Goal: Complete application form: Complete application form

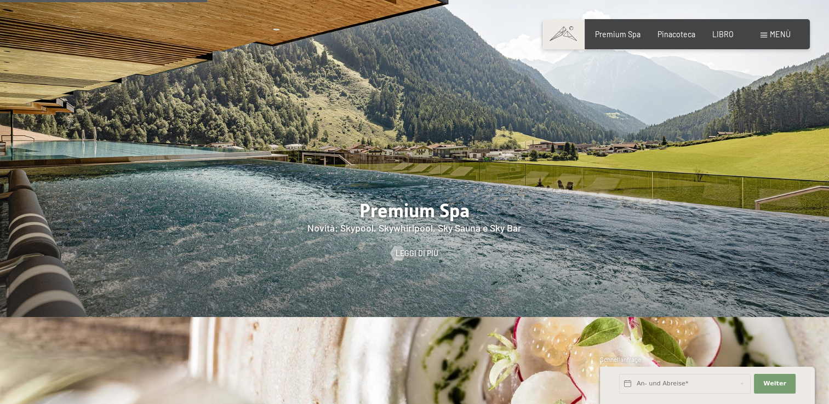
scroll to position [1243, 0]
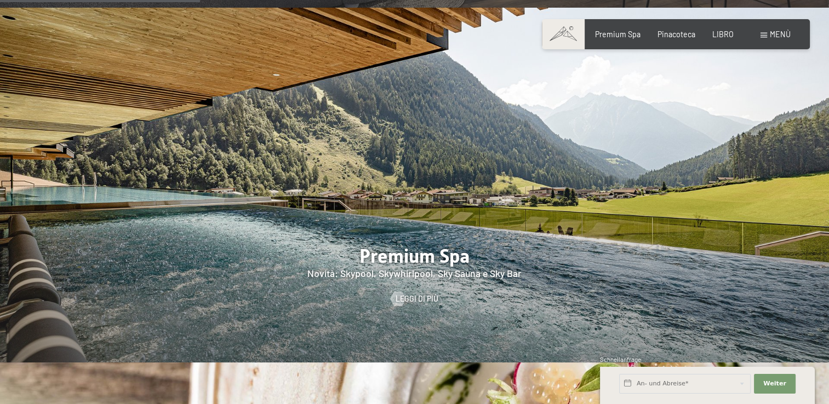
click at [767, 36] on span at bounding box center [763, 35] width 7 height 5
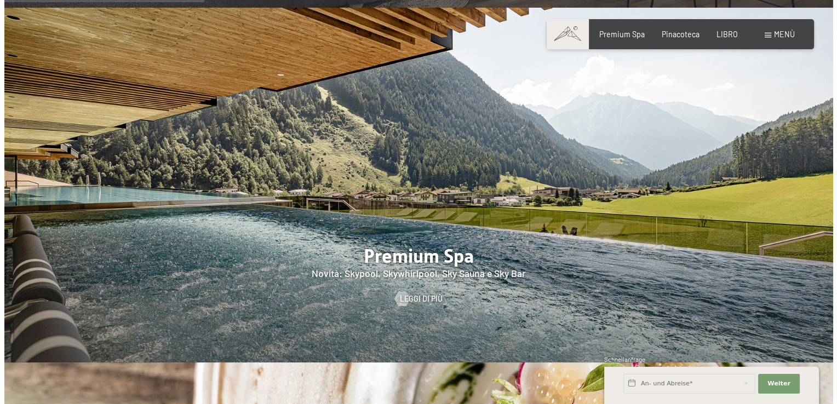
scroll to position [1247, 0]
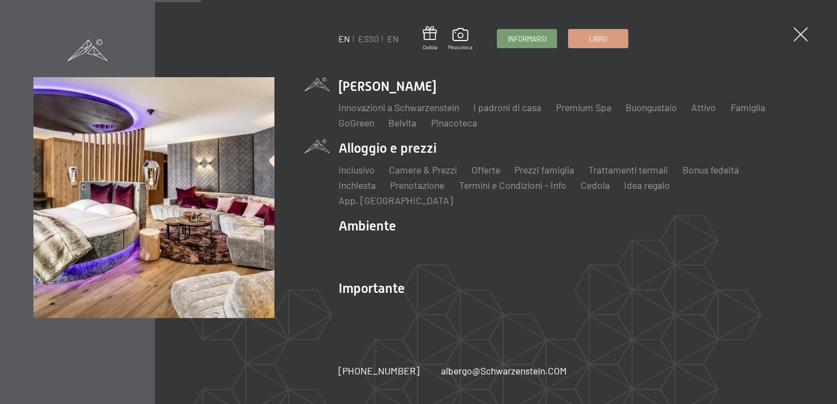
click at [432, 159] on li "Alloggio e prezzi Inclusivo Camere & Prezzi Liste Offerte Liste Prezzi famiglia…" at bounding box center [571, 173] width 465 height 68
click at [405, 154] on li "Alloggio e prezzi Inclusivo Camere & Prezzi Liste Offerte Liste Prezzi famiglia…" at bounding box center [571, 173] width 465 height 68
click at [422, 176] on link "Camere & Prezzi" at bounding box center [423, 170] width 68 height 12
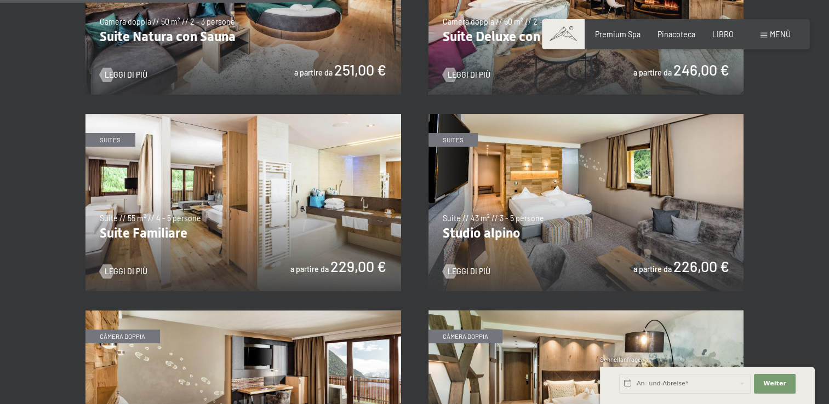
scroll to position [1162, 0]
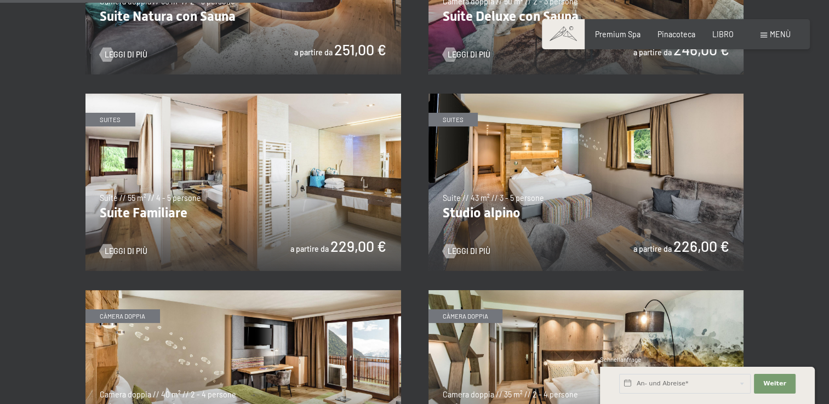
click at [341, 170] on img at bounding box center [243, 183] width 316 height 178
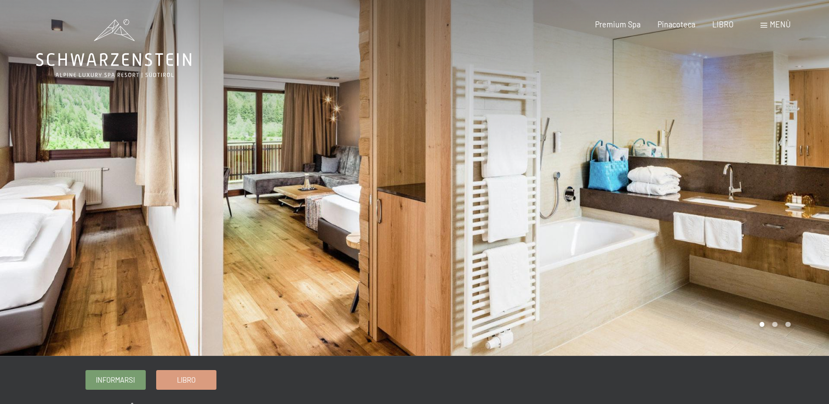
click at [771, 170] on div at bounding box center [622, 178] width 415 height 356
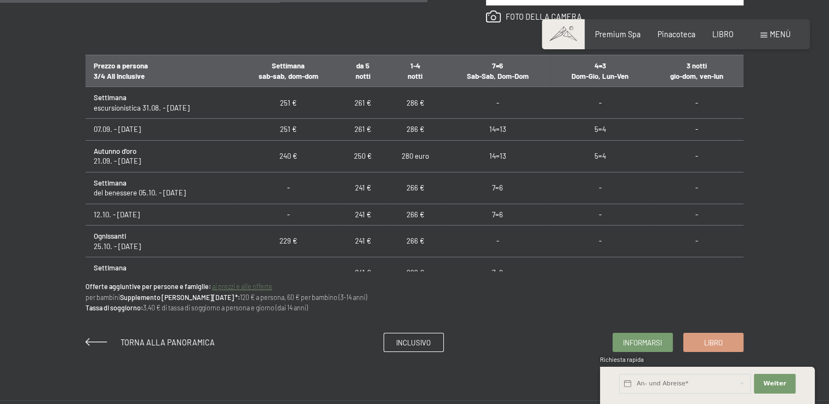
scroll to position [691, 0]
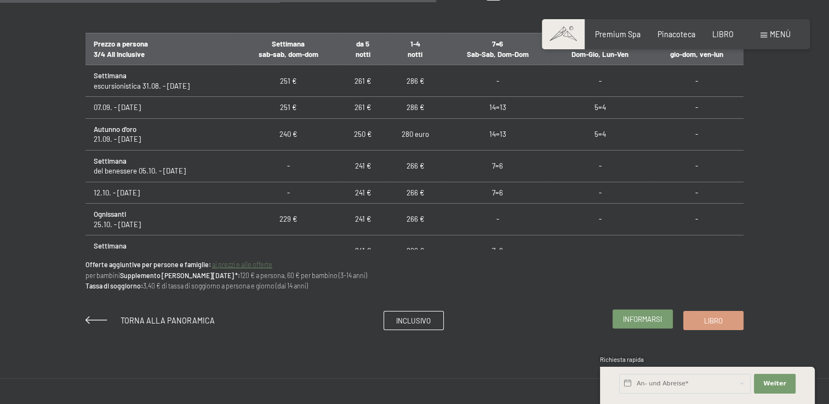
click at [649, 317] on span "Informarsi" at bounding box center [642, 319] width 39 height 10
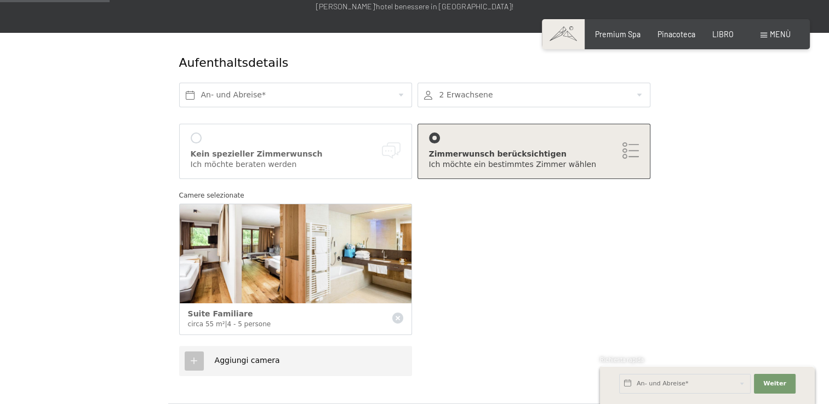
scroll to position [149, 0]
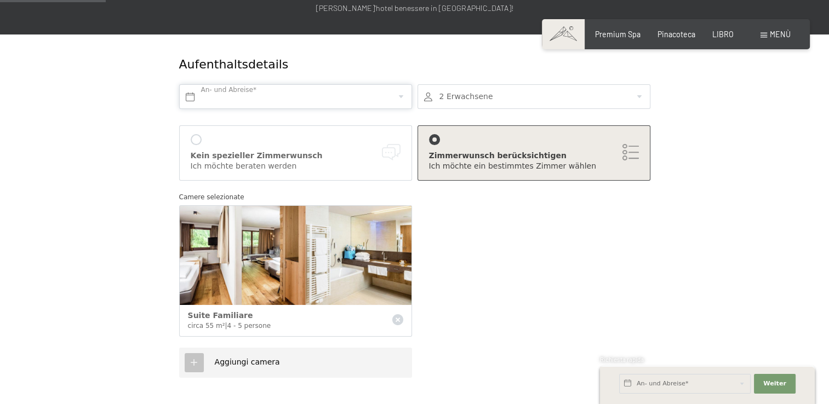
click at [388, 93] on input "text" at bounding box center [295, 96] width 233 height 25
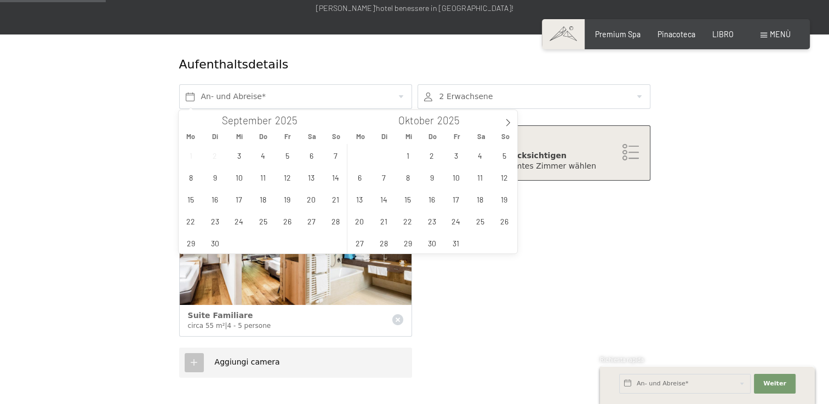
click at [513, 129] on div "Mo Di Mi Do Fr Sa So Mo Di Mi Do Fr Sa So" at bounding box center [348, 136] width 339 height 15
click at [510, 122] on icon at bounding box center [508, 123] width 8 height 8
click at [454, 180] on span "12" at bounding box center [455, 177] width 21 height 21
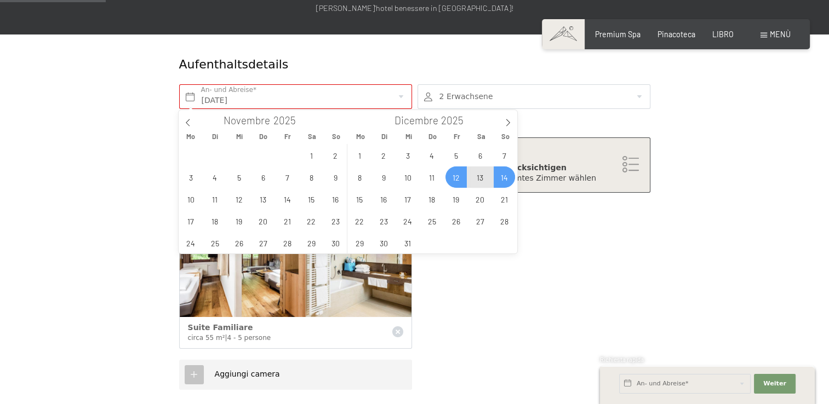
click at [502, 181] on span "14" at bounding box center [504, 177] width 21 height 21
type input "Fr. 12.12.2025 - So. 14.12.2025"
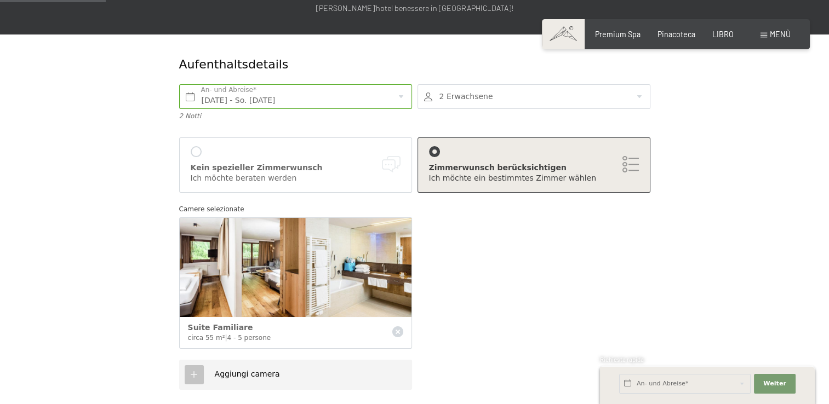
click at [535, 96] on div at bounding box center [534, 96] width 233 height 25
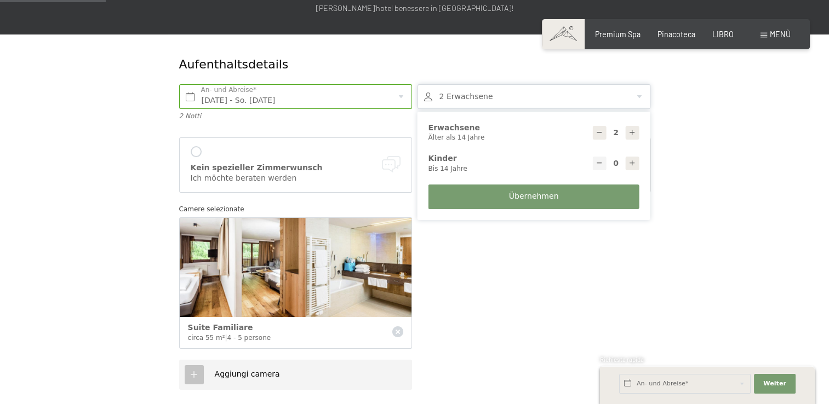
click at [632, 137] on div at bounding box center [633, 133] width 14 height 14
type input "4"
click at [574, 197] on button "Übernehmen" at bounding box center [533, 197] width 211 height 25
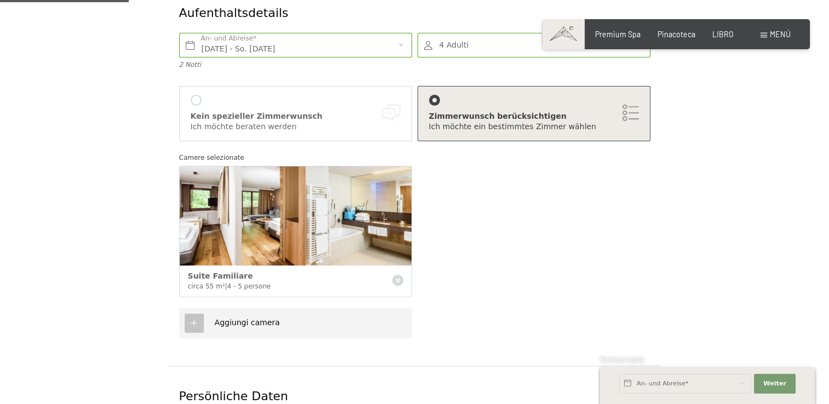
scroll to position [210, 0]
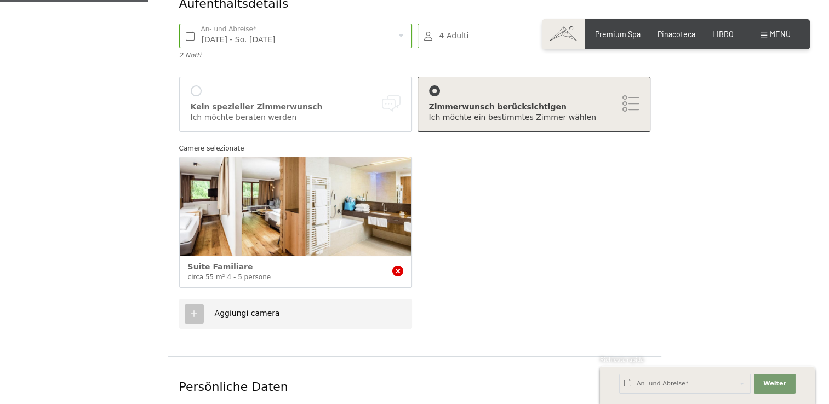
click at [402, 271] on icon at bounding box center [397, 271] width 11 height 11
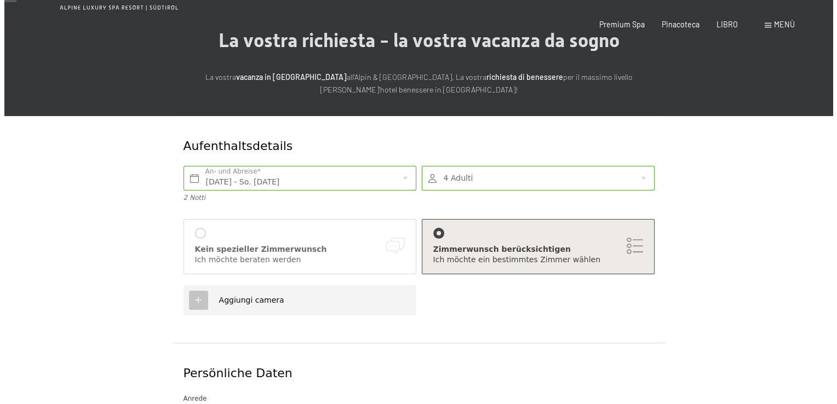
scroll to position [0, 0]
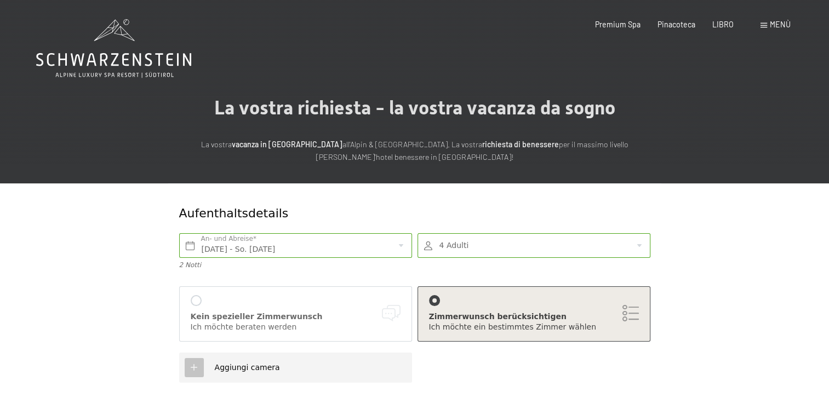
click at [774, 27] on span "Menù" at bounding box center [780, 24] width 21 height 9
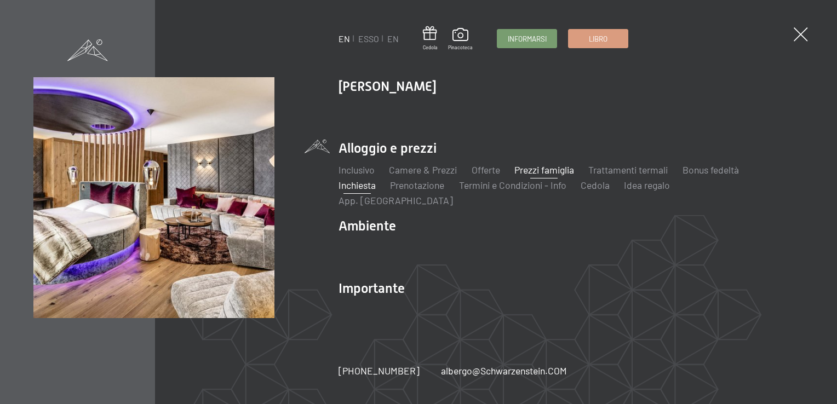
click at [531, 171] on link "Prezzi famiglia" at bounding box center [544, 170] width 60 height 12
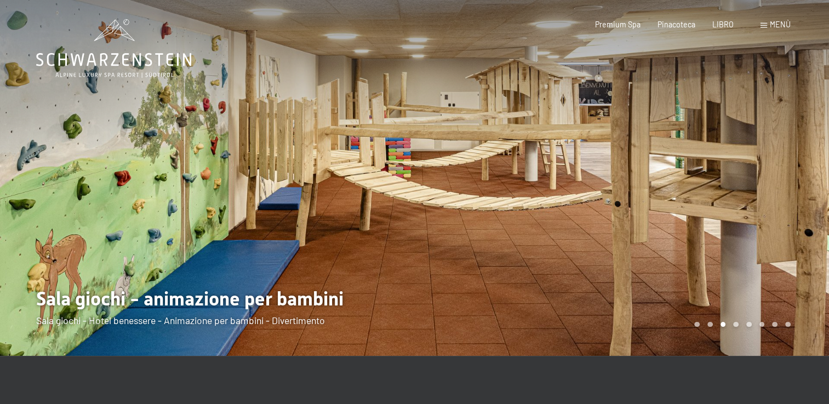
click at [641, 203] on div at bounding box center [622, 178] width 415 height 356
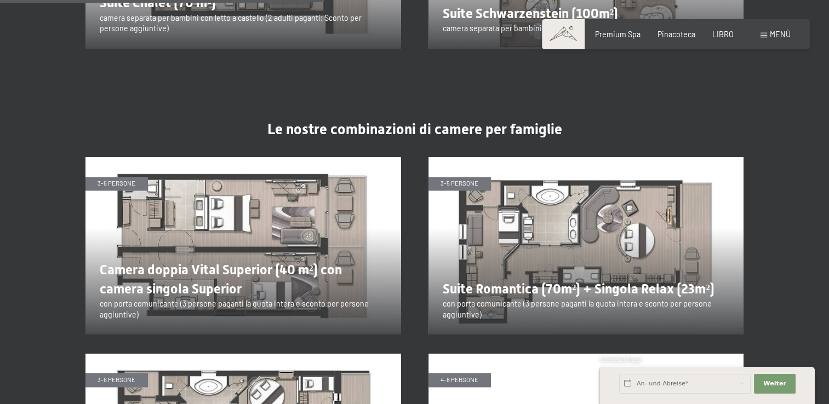
scroll to position [1602, 0]
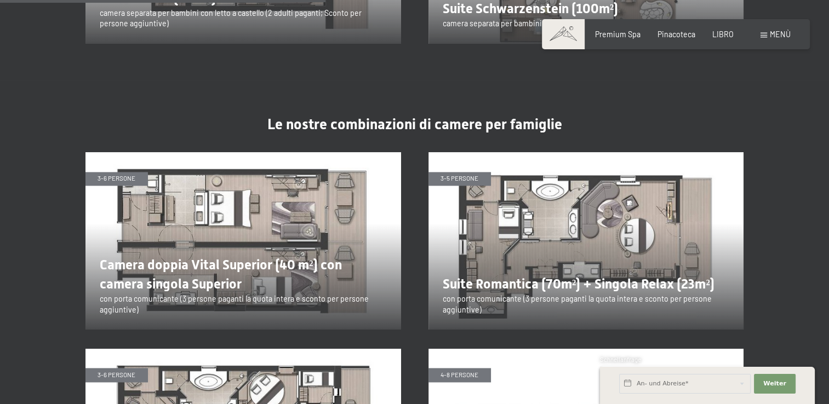
click at [331, 183] on img at bounding box center [243, 241] width 316 height 178
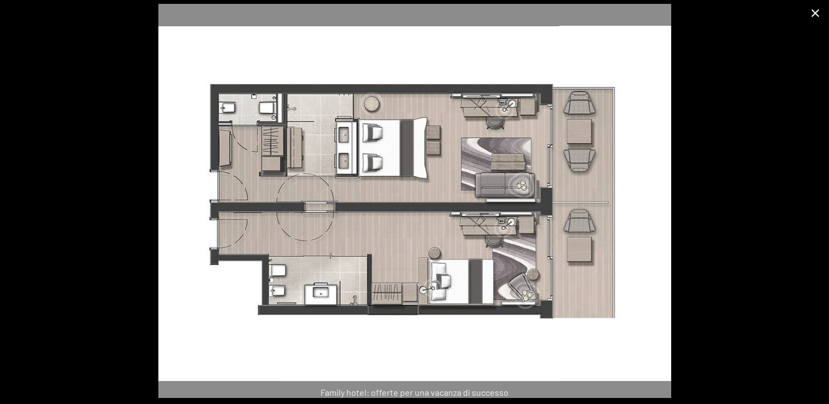
click at [821, 14] on button "Chiudi galleria" at bounding box center [815, 13] width 27 height 26
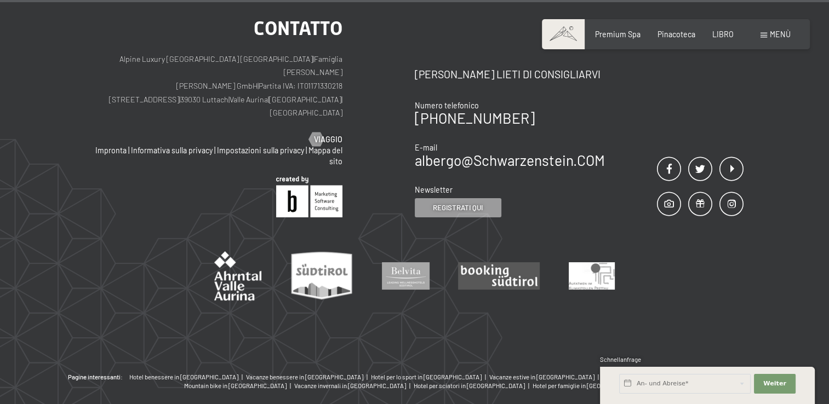
scroll to position [4142, 0]
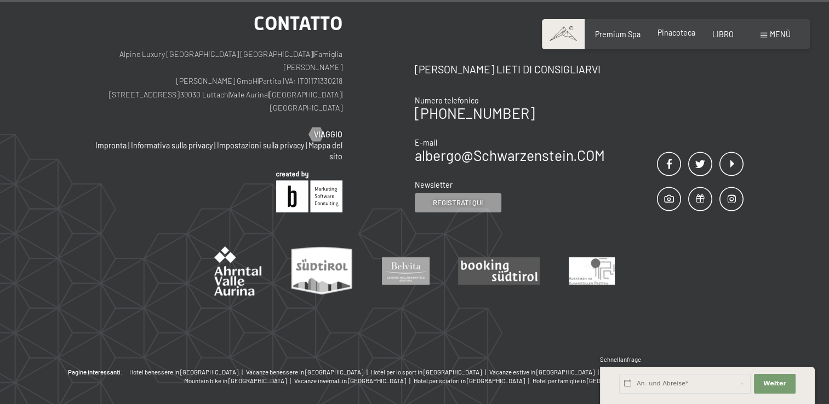
click at [689, 30] on span "Pinacoteca" at bounding box center [676, 32] width 38 height 9
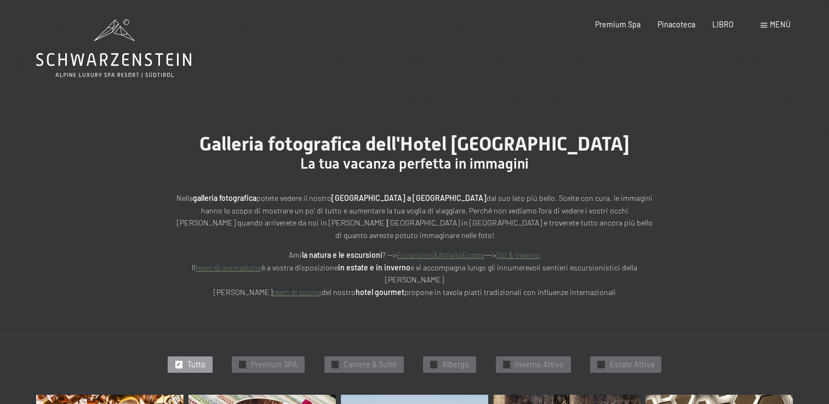
click at [770, 21] on span "Menù" at bounding box center [780, 24] width 21 height 9
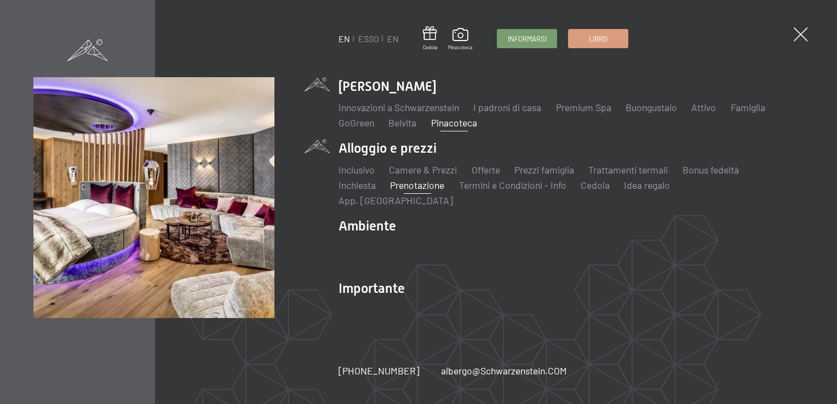
click at [407, 190] on link "Prenotazione" at bounding box center [417, 185] width 54 height 12
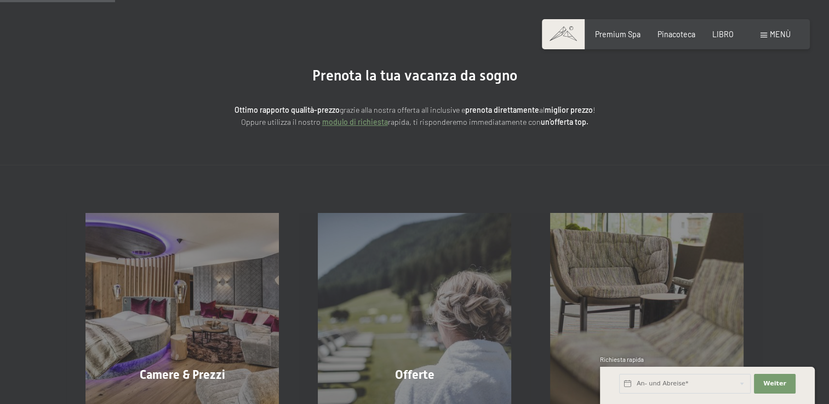
scroll to position [64, 0]
click at [364, 119] on link "modulo di richiesta" at bounding box center [355, 122] width 66 height 9
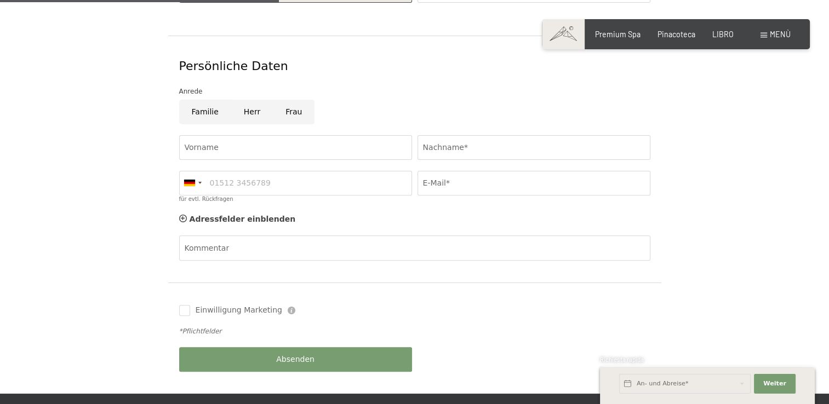
scroll to position [329, 0]
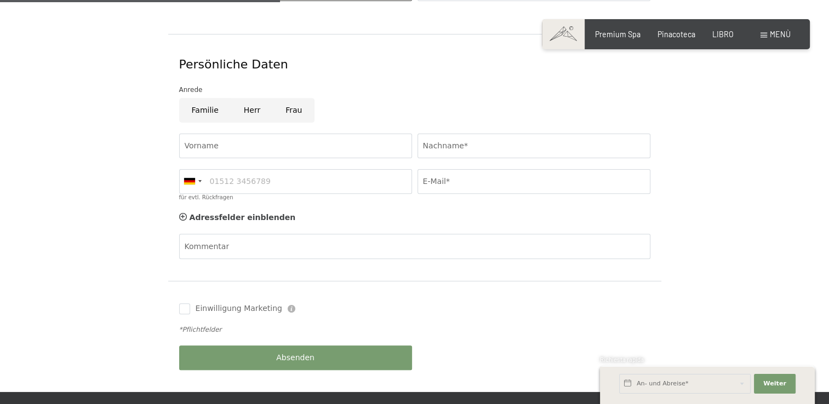
click at [315, 164] on div "Vorname" at bounding box center [295, 185] width 238 height 43
click at [291, 135] on input "Vorname" at bounding box center [295, 146] width 233 height 25
type input "Angelica"
type input "Bubani"
type input "3801250230"
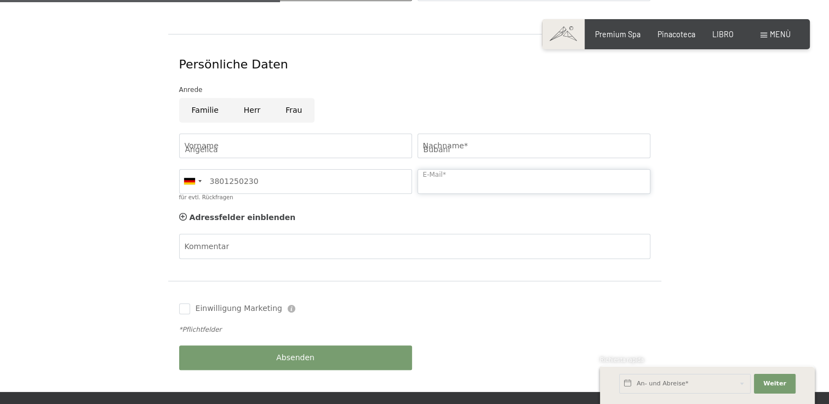
type input "bubaniangelica@gmail.com"
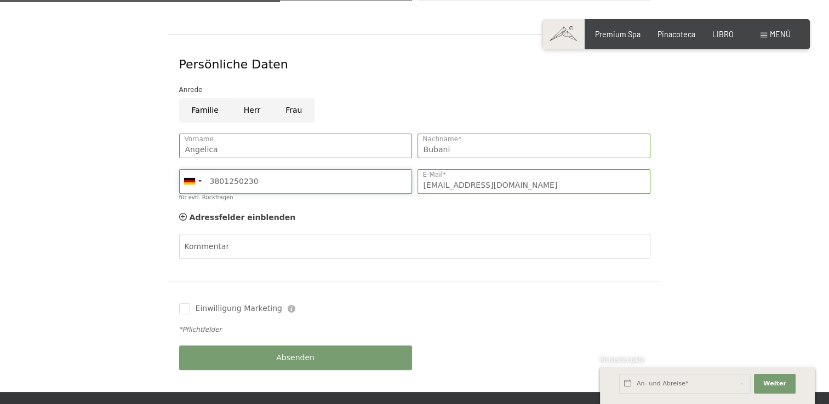
click at [250, 183] on input "3801250230" at bounding box center [295, 181] width 233 height 25
click at [192, 188] on div at bounding box center [192, 182] width 25 height 24
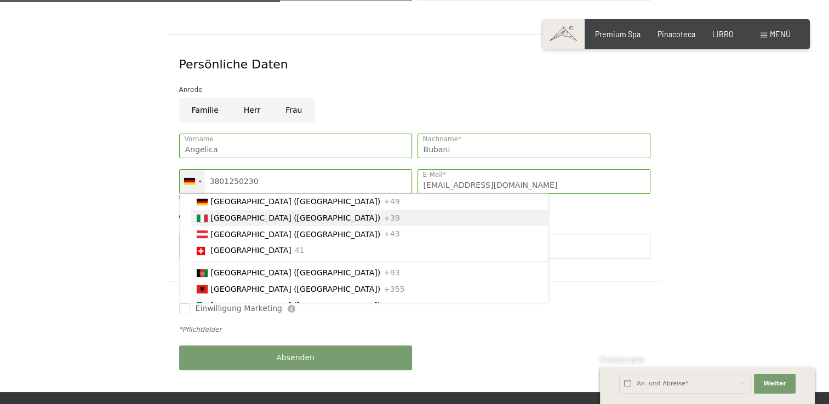
click at [207, 215] on div "Elenco dei paesi" at bounding box center [202, 219] width 11 height 8
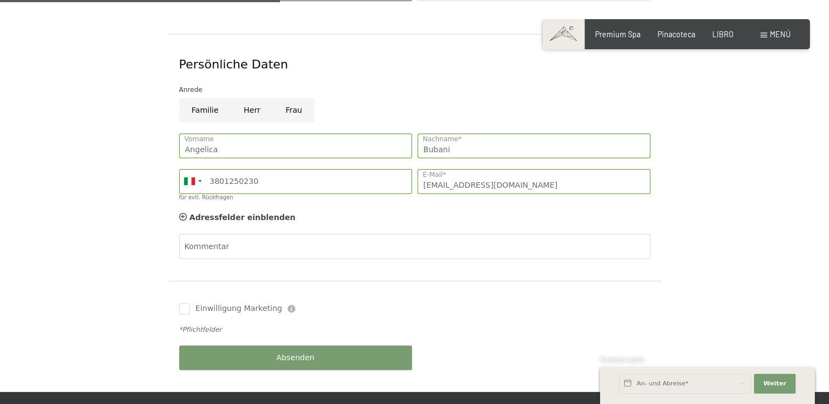
click at [207, 110] on input "Familie" at bounding box center [205, 110] width 52 height 25
radio input "true"
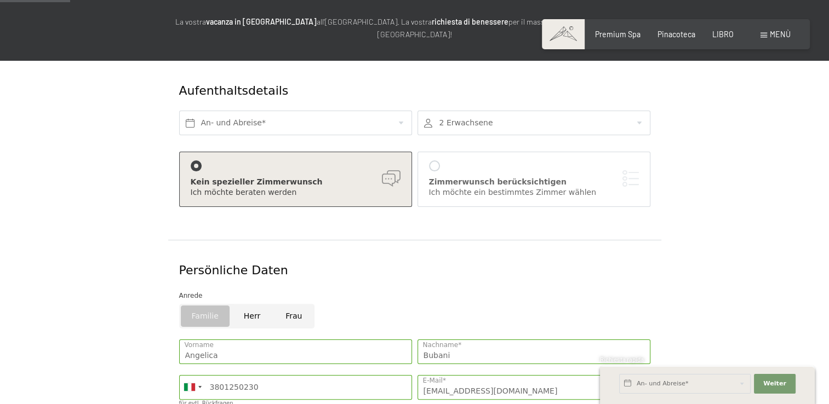
scroll to position [79, 0]
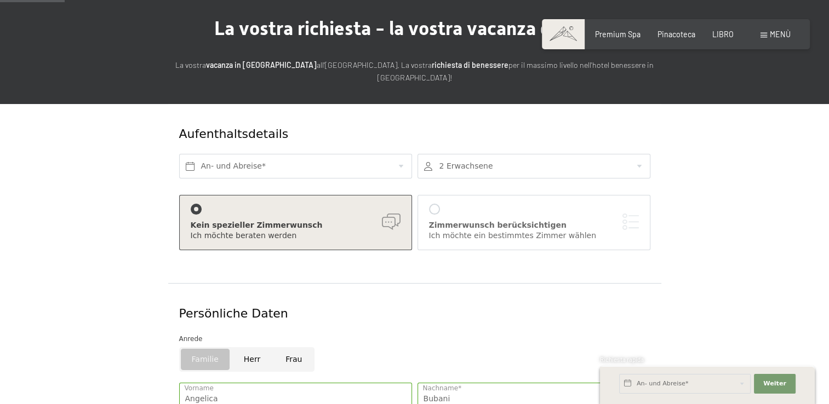
click at [314, 152] on div "An- und Abreise*" at bounding box center [295, 166] width 238 height 36
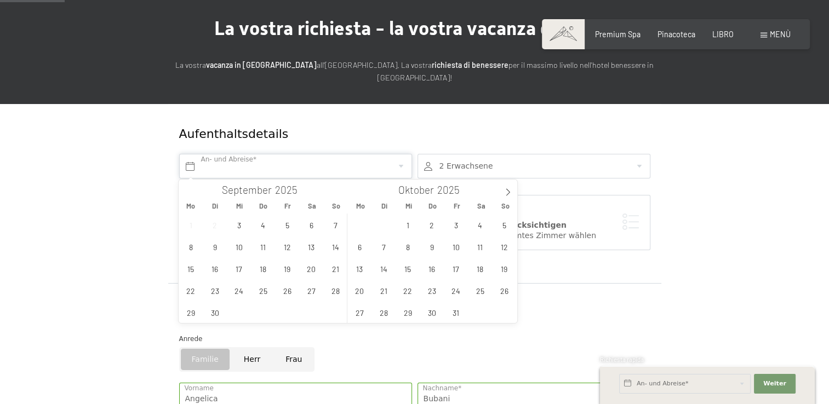
click at [282, 168] on input "text" at bounding box center [295, 166] width 233 height 25
click at [511, 196] on icon at bounding box center [508, 192] width 8 height 8
click at [454, 247] on span "12" at bounding box center [455, 246] width 21 height 21
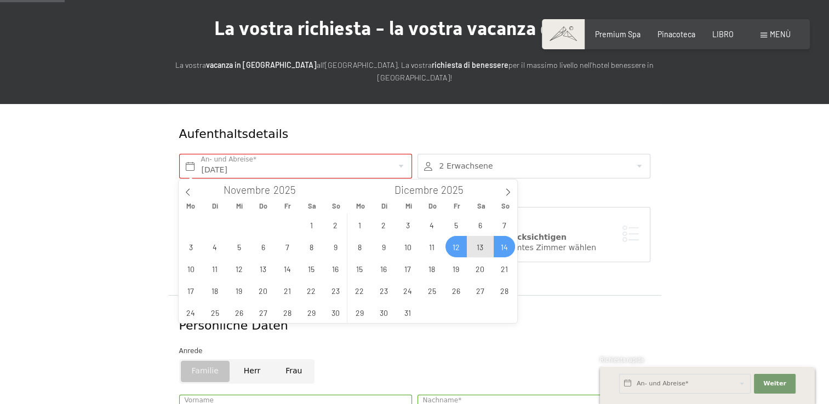
click at [496, 247] on span "14" at bounding box center [504, 246] width 21 height 21
type input "Fr. 12.12.2025 - So. 14.12.2025"
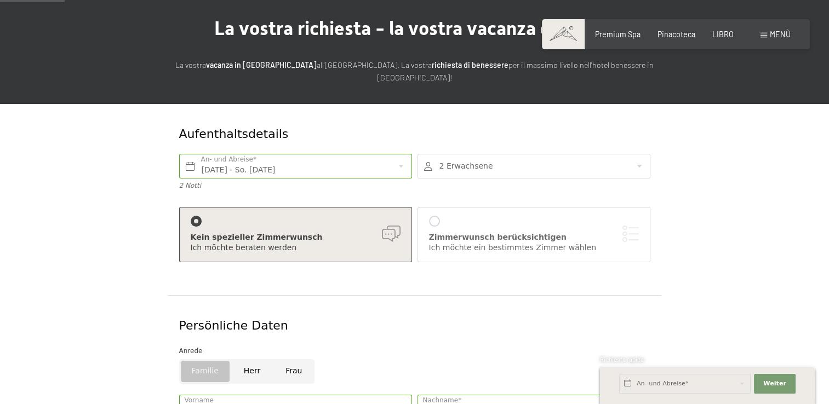
click at [496, 166] on div at bounding box center [534, 166] width 233 height 25
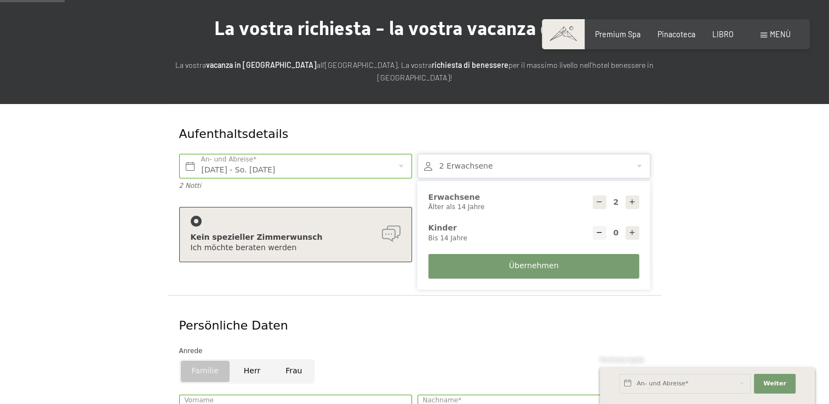
click at [631, 203] on icon at bounding box center [632, 202] width 8 height 8
type input "4"
click at [540, 261] on span "Übernehmen" at bounding box center [534, 266] width 50 height 11
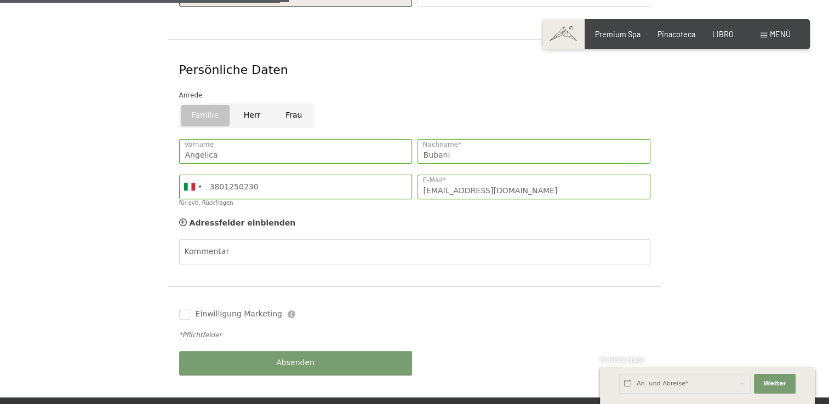
scroll to position [360, 0]
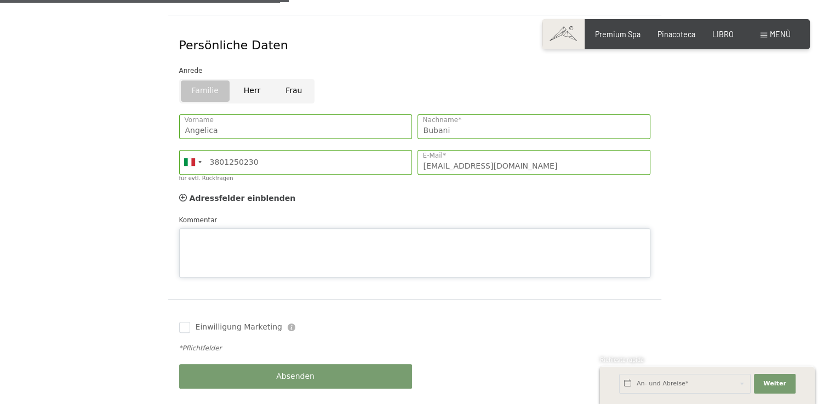
click at [409, 231] on textarea "Kommentar" at bounding box center [414, 252] width 471 height 49
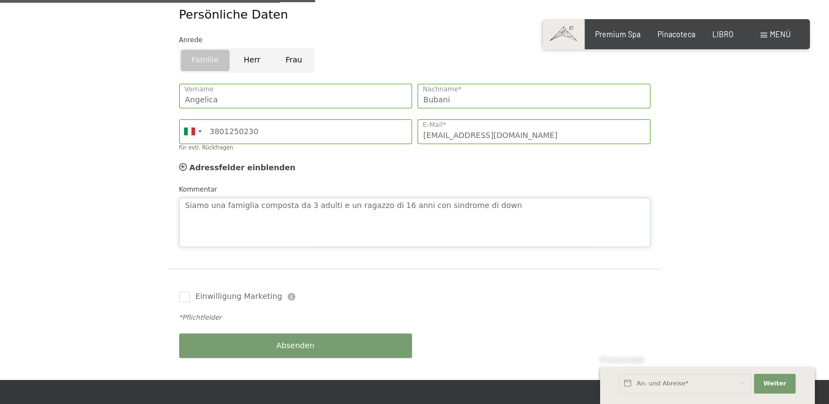
scroll to position [406, 0]
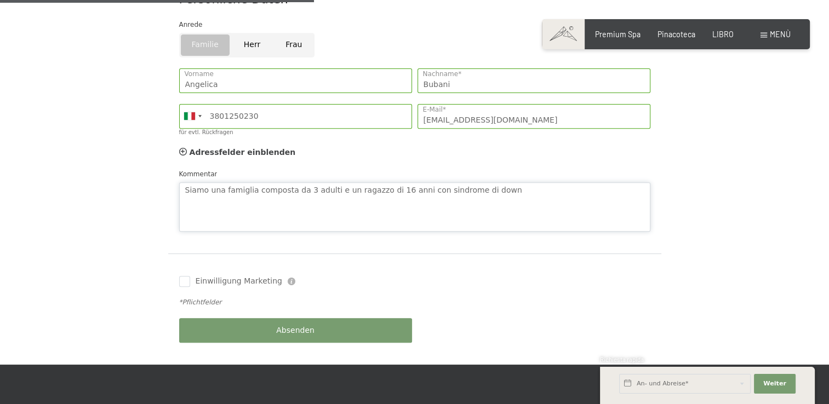
type textarea "Siamo una famiglia composta da 3 adulti e un ragazzo di 16 anni con sindrome di…"
click at [308, 328] on span "Absenden" at bounding box center [295, 330] width 38 height 11
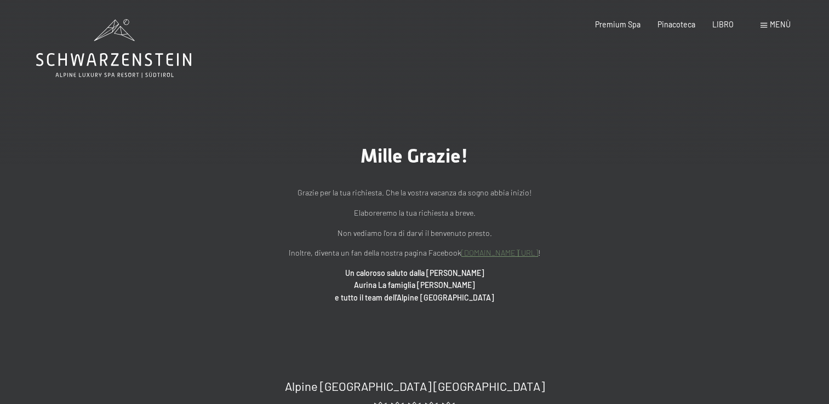
click at [155, 259] on div "Mille Grazie! Grazie per la tua richiesta. Che la vostra vacanza da sogno abbia…" at bounding box center [415, 224] width 554 height 159
